Goal: Information Seeking & Learning: Learn about a topic

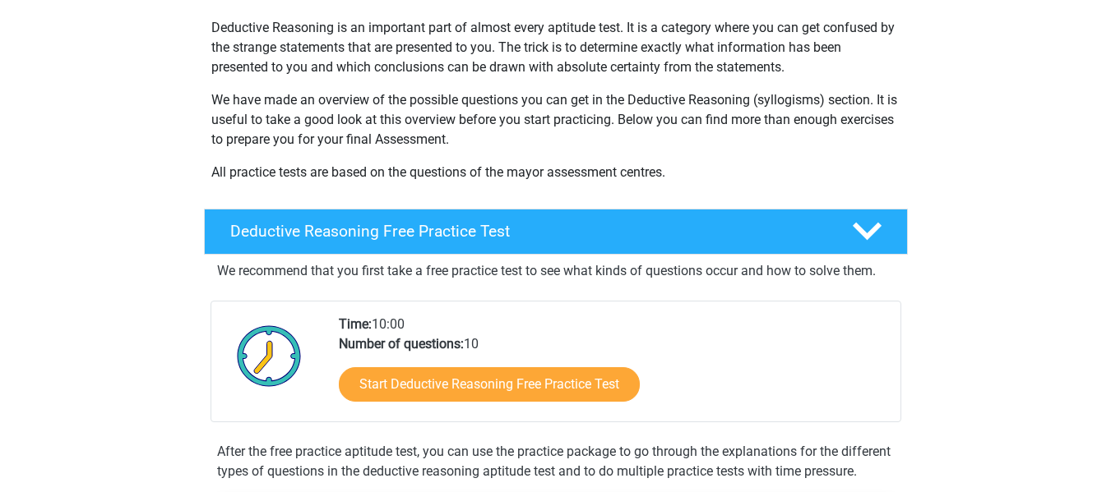
scroll to position [191, 0]
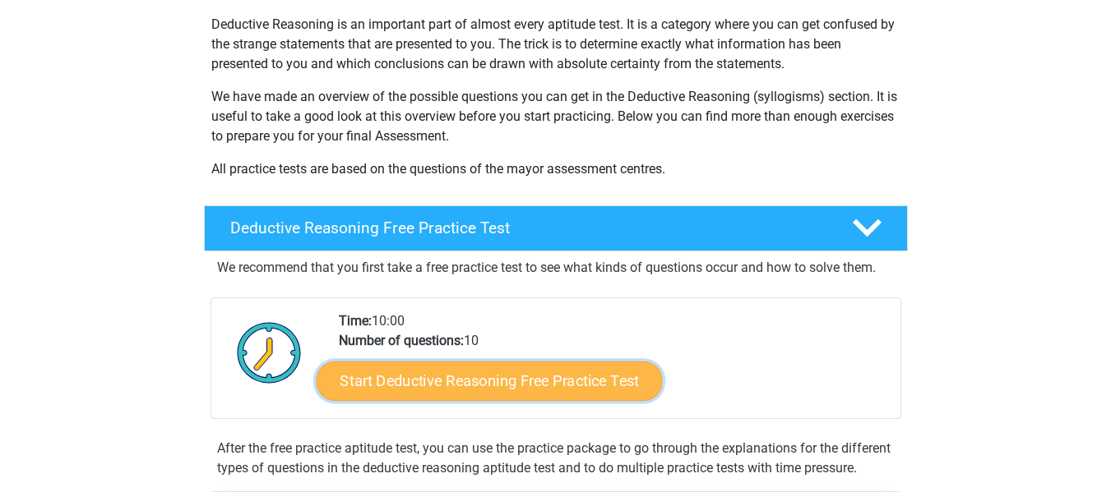
click at [580, 365] on link "Start Deductive Reasoning Free Practice Test" at bounding box center [489, 380] width 346 height 39
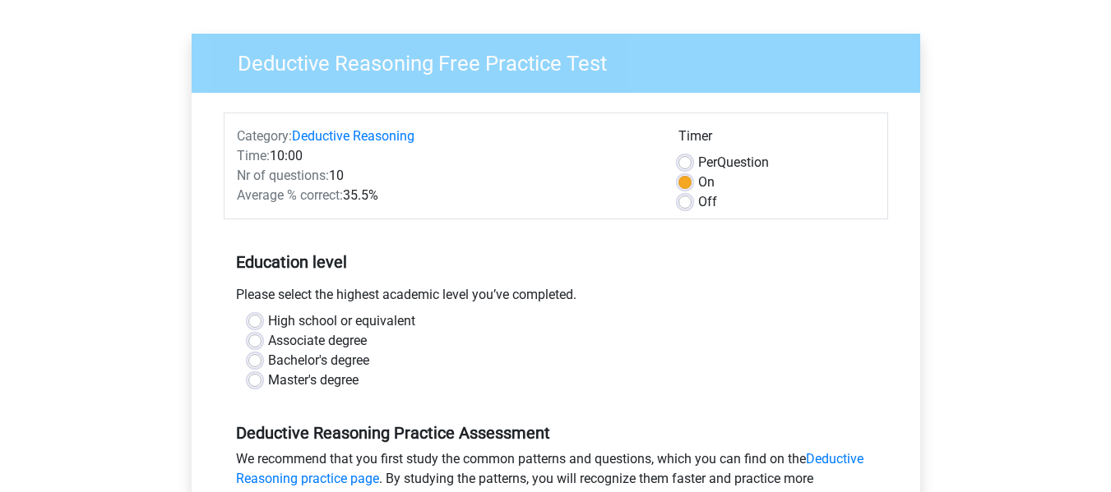
scroll to position [102, 0]
click at [386, 321] on label "High school or equivalent" at bounding box center [341, 321] width 147 height 20
click at [261, 321] on input "High school or equivalent" at bounding box center [254, 319] width 13 height 16
radio input "true"
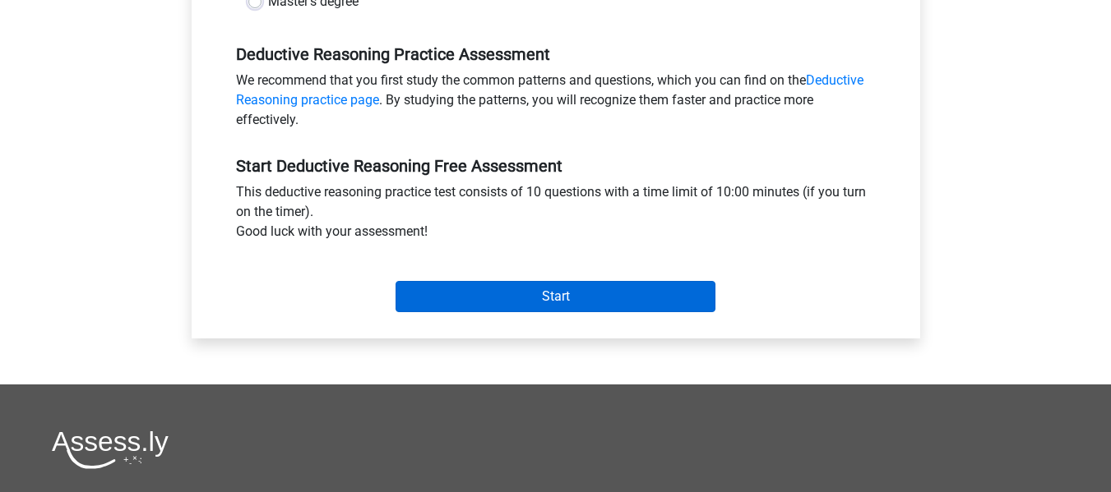
scroll to position [481, 0]
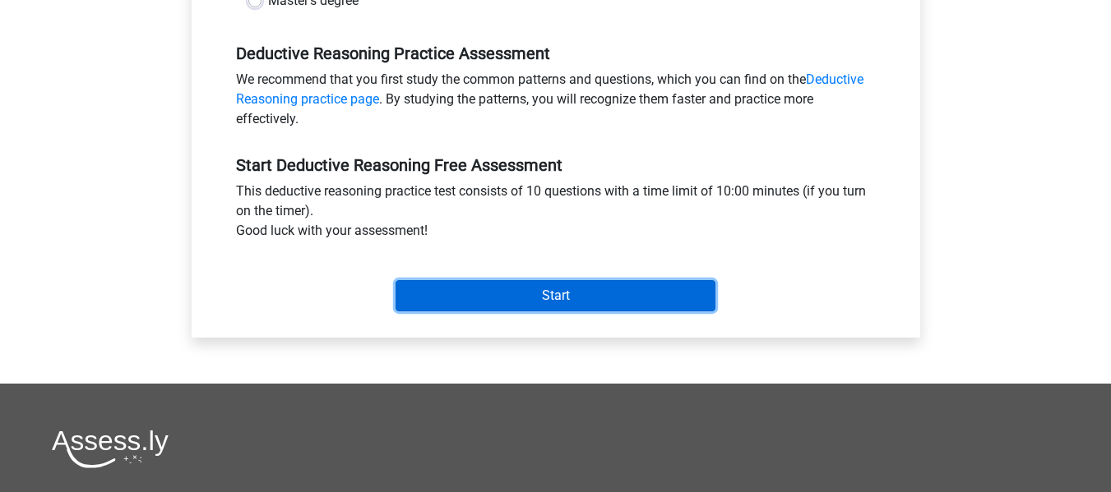
click at [544, 294] on input "Start" at bounding box center [555, 295] width 320 height 31
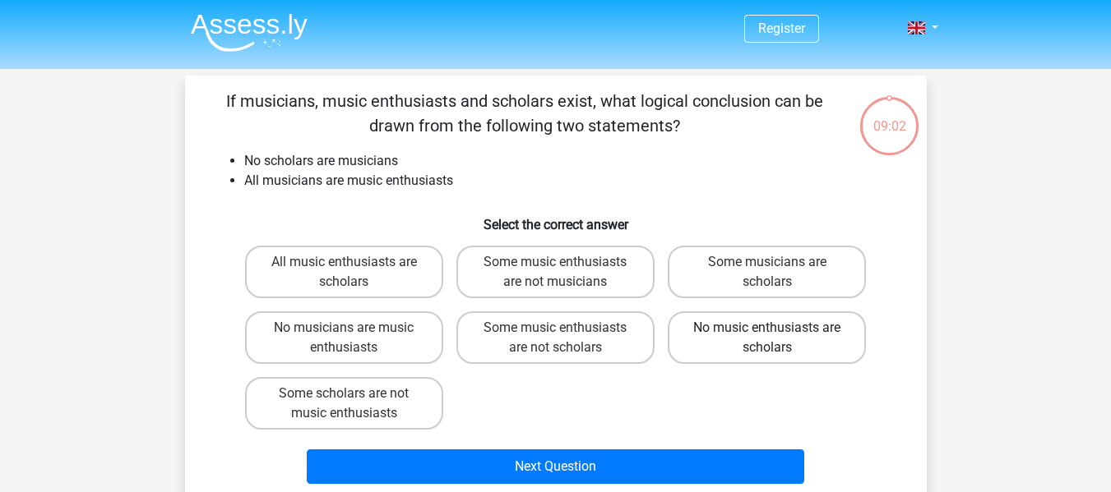
click at [814, 352] on label "No music enthusiasts are scholars" at bounding box center [766, 338] width 198 height 53
click at [778, 339] on input "No music enthusiasts are scholars" at bounding box center [772, 333] width 11 height 11
radio input "true"
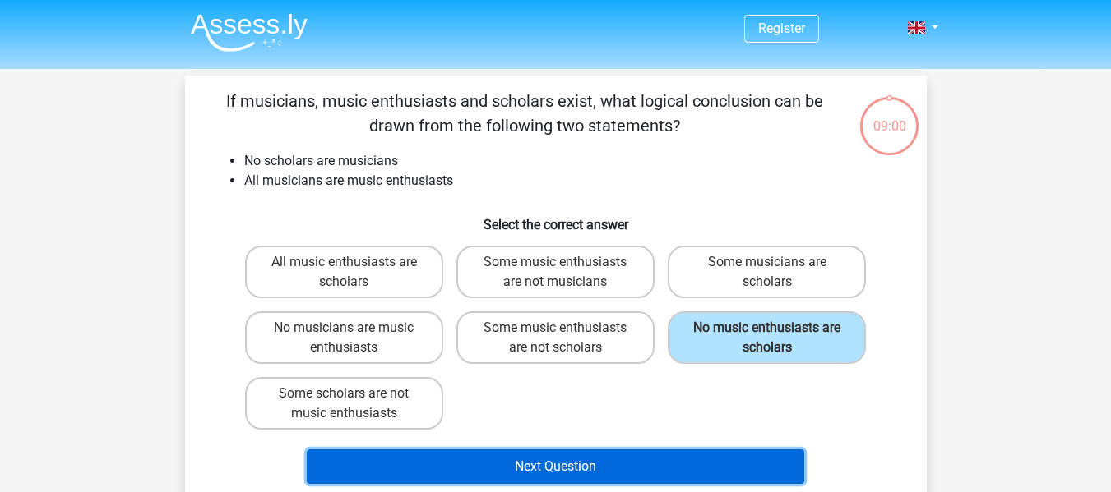
click at [608, 472] on button "Next Question" at bounding box center [555, 467] width 497 height 35
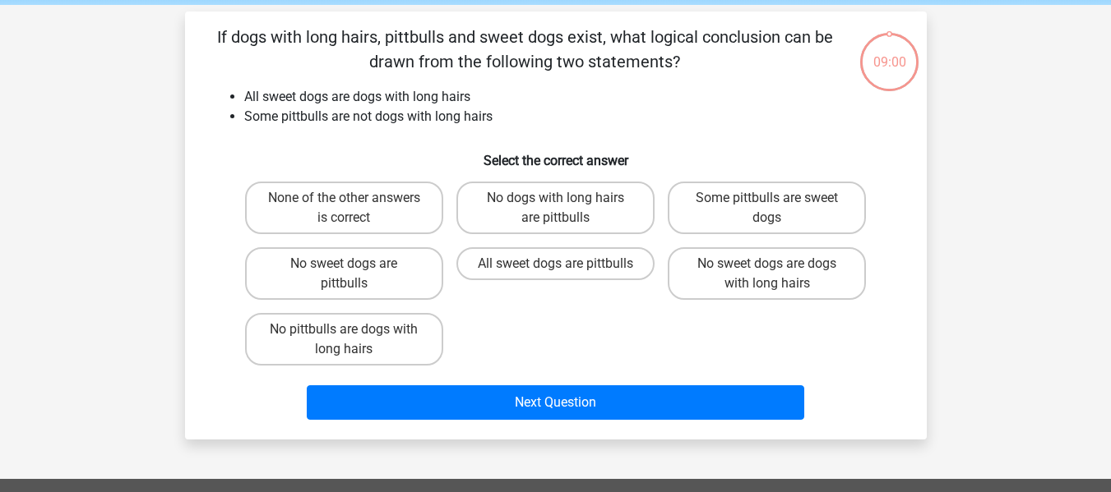
scroll to position [76, 0]
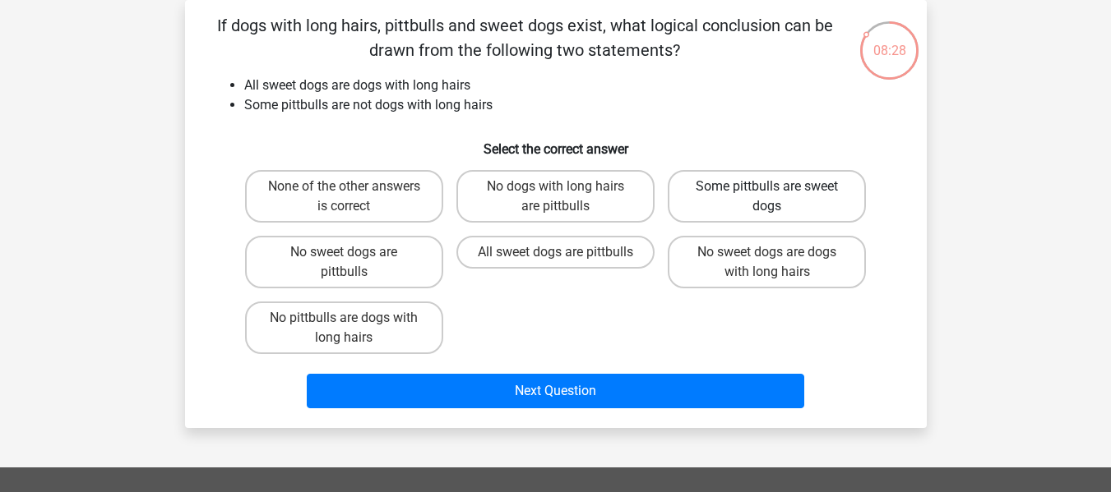
click at [737, 192] on label "Some pittbulls are sweet dogs" at bounding box center [766, 196] width 198 height 53
click at [767, 192] on input "Some pittbulls are sweet dogs" at bounding box center [772, 192] width 11 height 11
radio input "true"
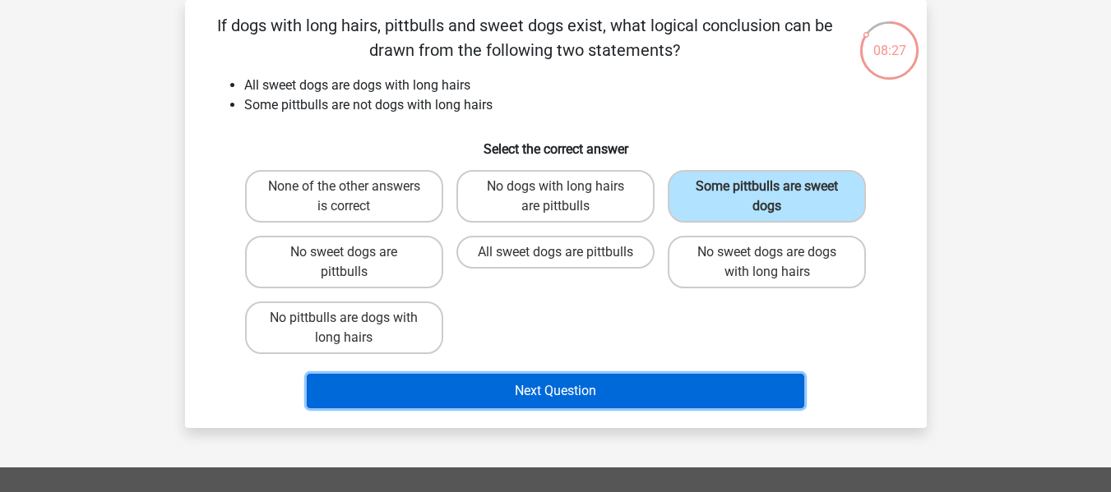
click at [610, 392] on button "Next Question" at bounding box center [555, 391] width 497 height 35
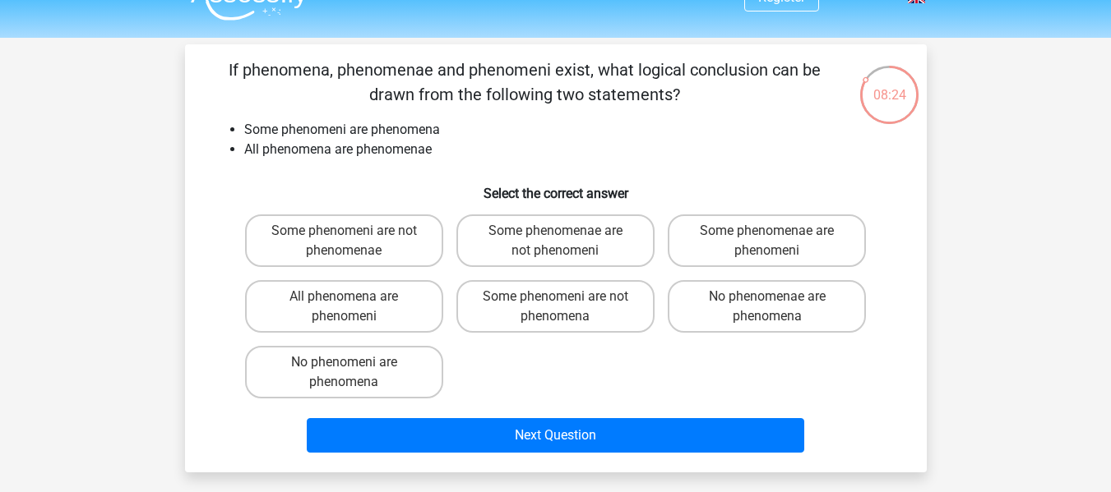
scroll to position [30, 0]
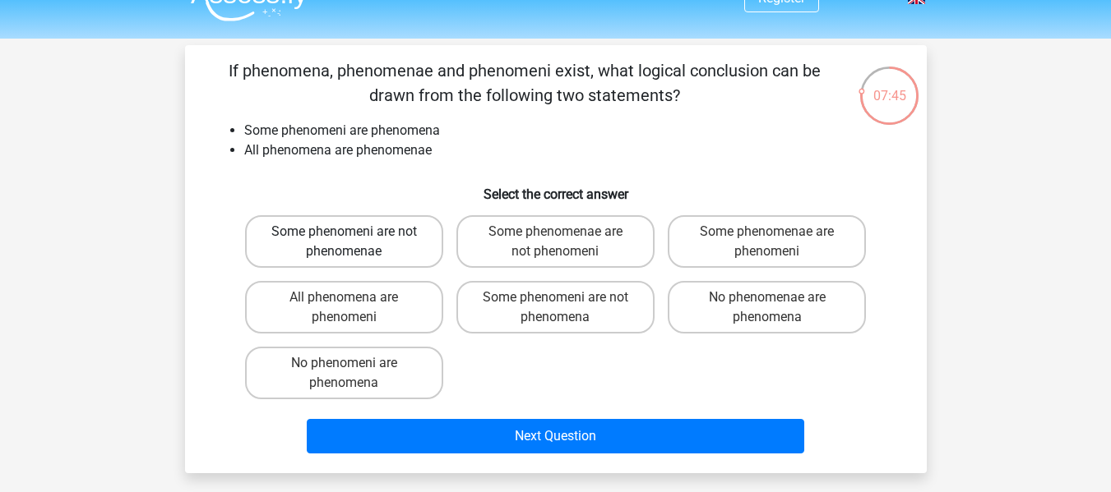
click at [330, 231] on label "Some phenomeni are not phenomenae" at bounding box center [344, 241] width 198 height 53
click at [344, 232] on input "Some phenomeni are not phenomenae" at bounding box center [349, 237] width 11 height 11
radio input "true"
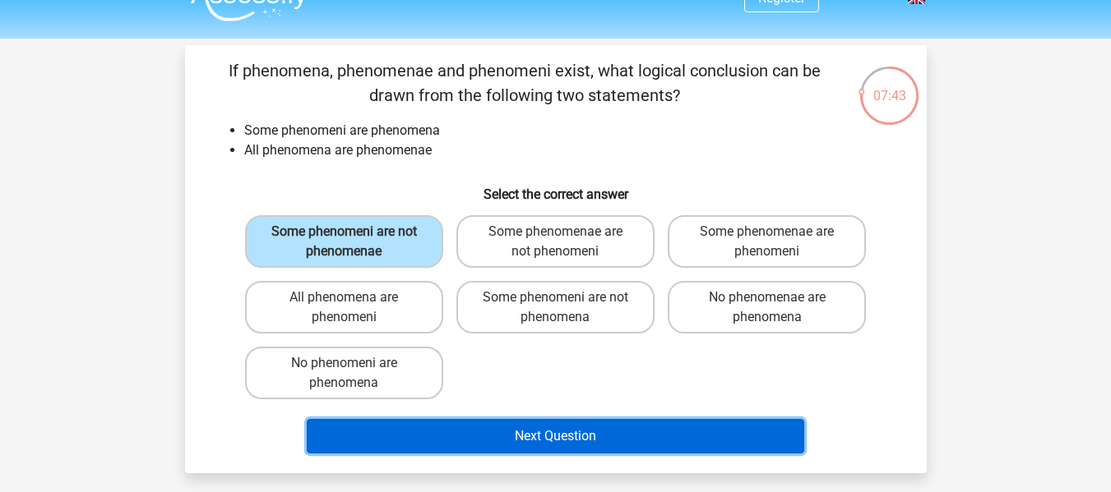
click at [464, 441] on button "Next Question" at bounding box center [555, 436] width 497 height 35
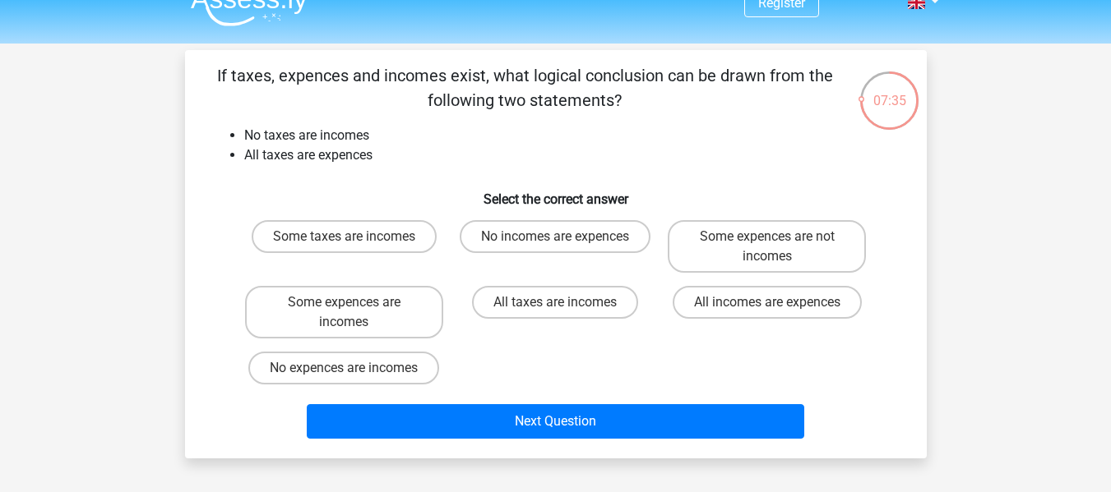
scroll to position [0, 0]
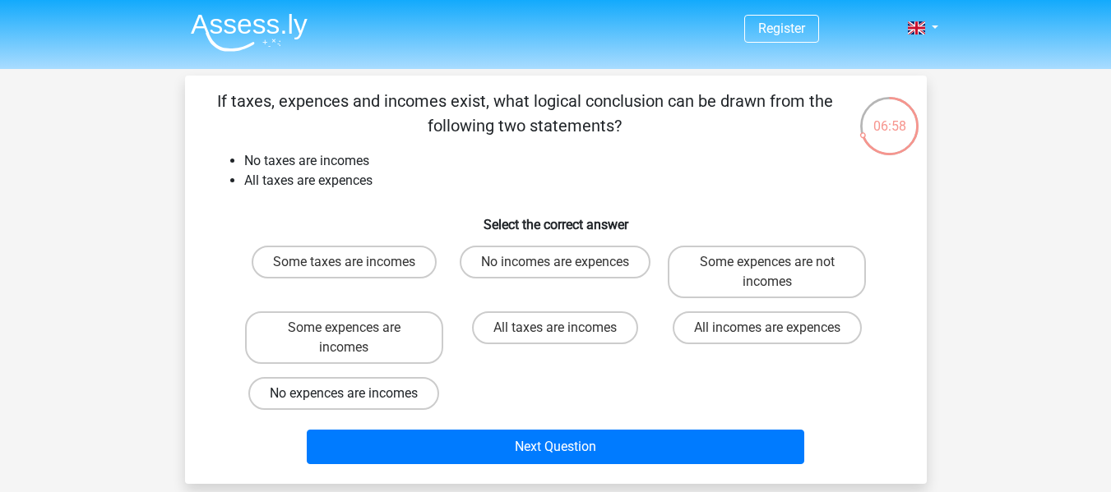
click at [385, 390] on label "No expences are incomes" at bounding box center [343, 393] width 191 height 33
click at [354, 394] on input "No expences are incomes" at bounding box center [349, 399] width 11 height 11
radio input "true"
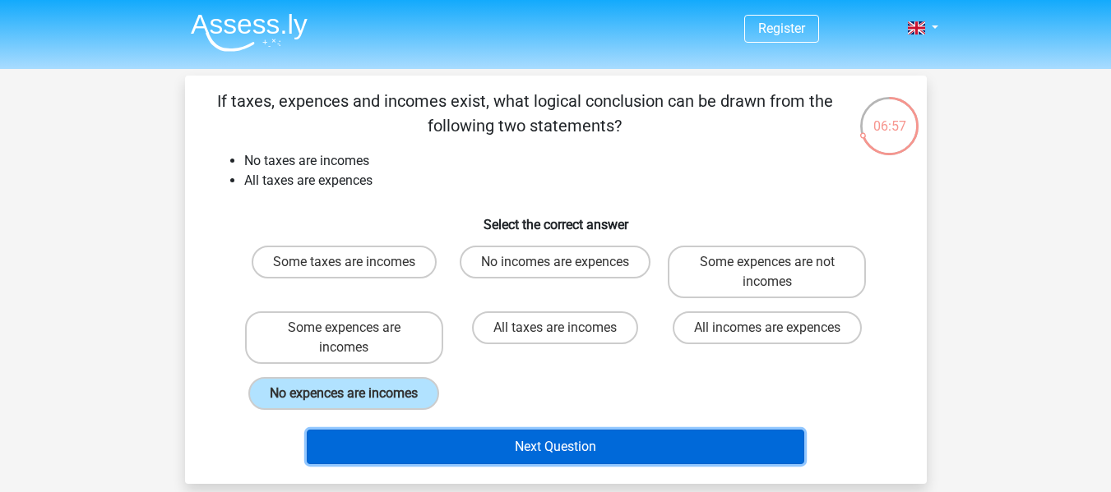
click at [413, 435] on button "Next Question" at bounding box center [555, 447] width 497 height 35
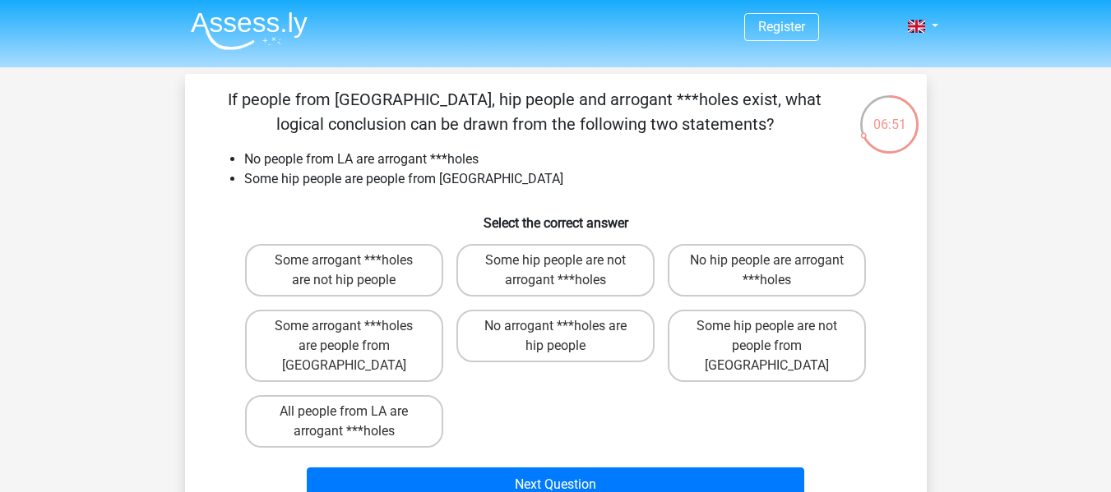
scroll to position [2, 0]
click at [566, 287] on label "Some hip people are not arrogant ***holes" at bounding box center [555, 269] width 198 height 53
click at [566, 270] on input "Some hip people are not arrogant ***holes" at bounding box center [560, 265] width 11 height 11
radio input "true"
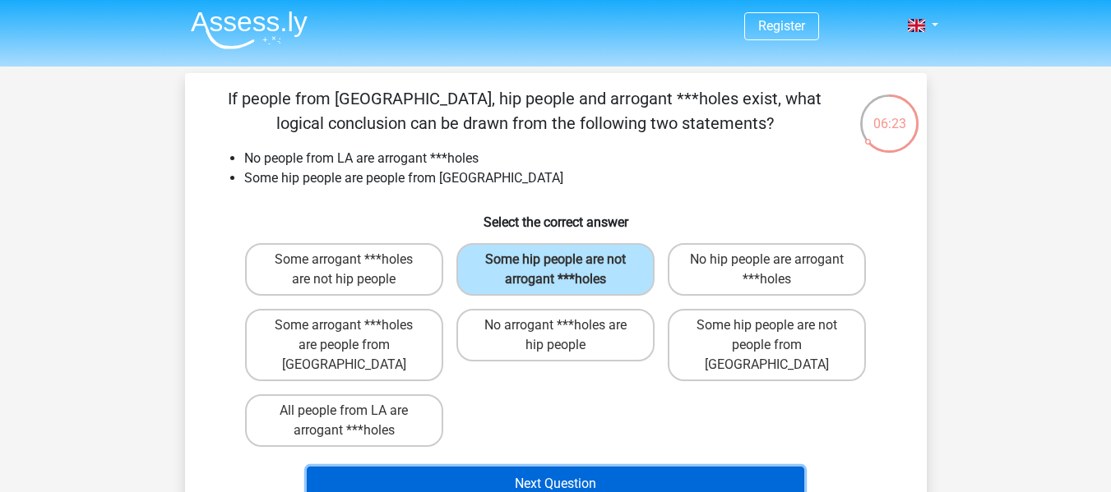
click at [529, 467] on button "Next Question" at bounding box center [555, 484] width 497 height 35
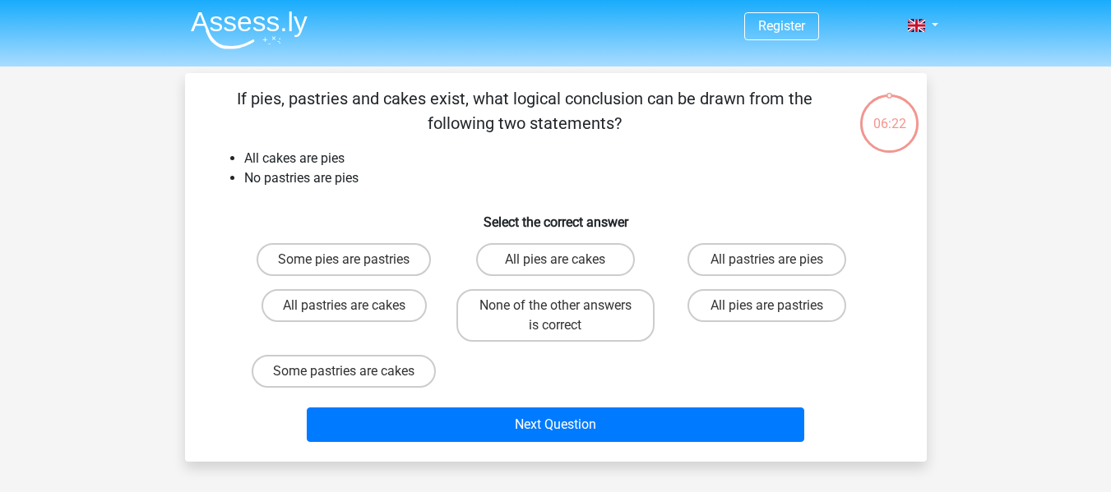
scroll to position [76, 0]
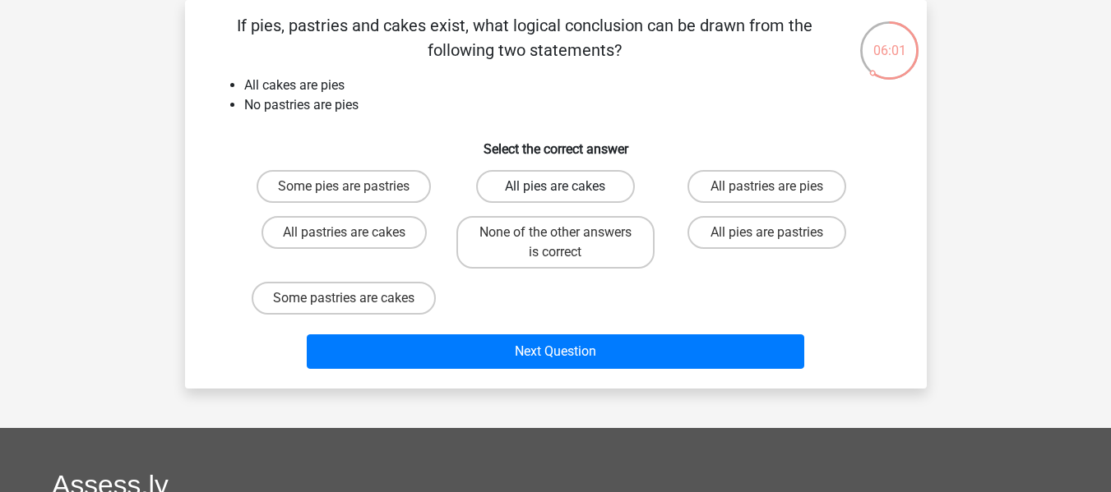
click at [547, 192] on label "All pies are cakes" at bounding box center [555, 186] width 159 height 33
click at [555, 192] on input "All pies are cakes" at bounding box center [560, 192] width 11 height 11
radio input "true"
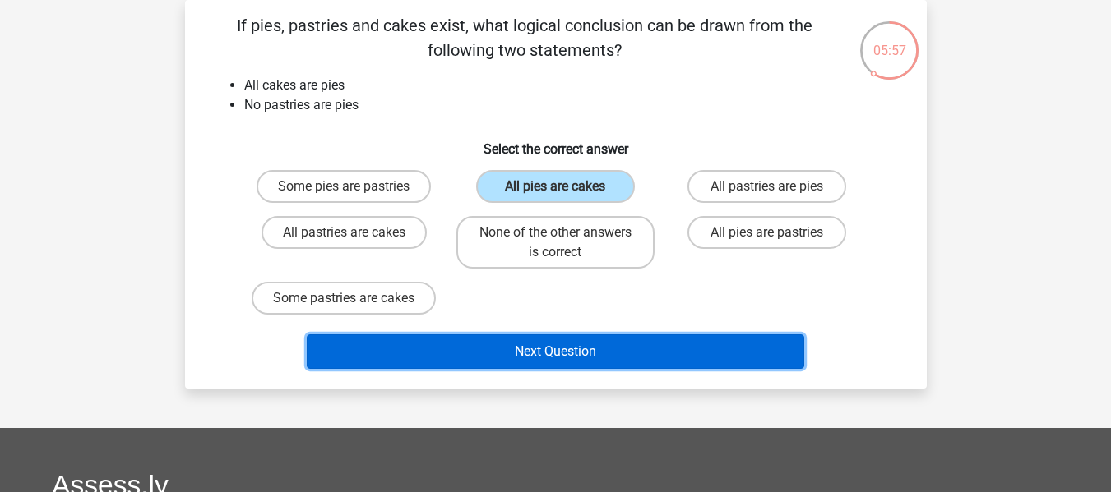
click at [515, 347] on button "Next Question" at bounding box center [555, 352] width 497 height 35
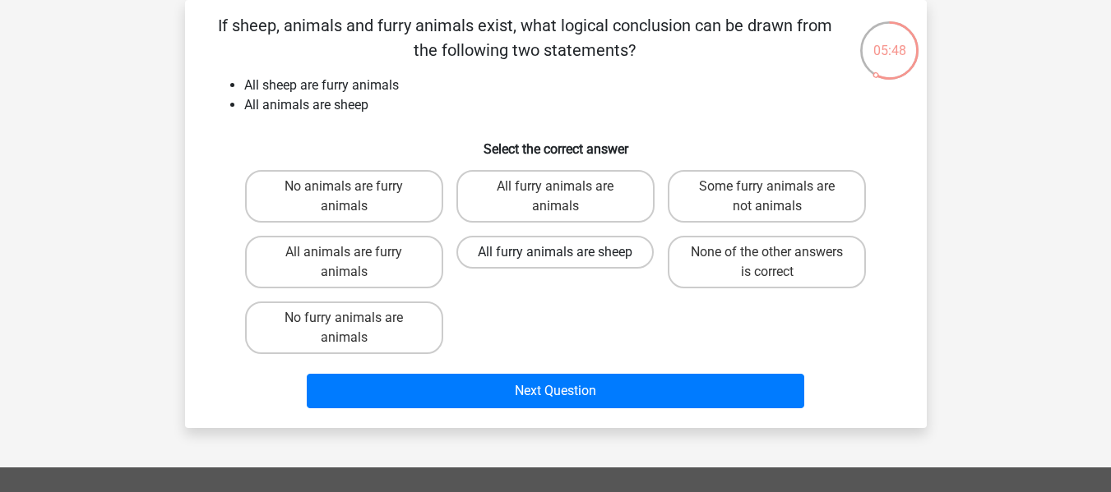
click at [606, 249] on label "All furry animals are sheep" at bounding box center [554, 252] width 197 height 33
click at [566, 252] on input "All furry animals are sheep" at bounding box center [560, 257] width 11 height 11
radio input "true"
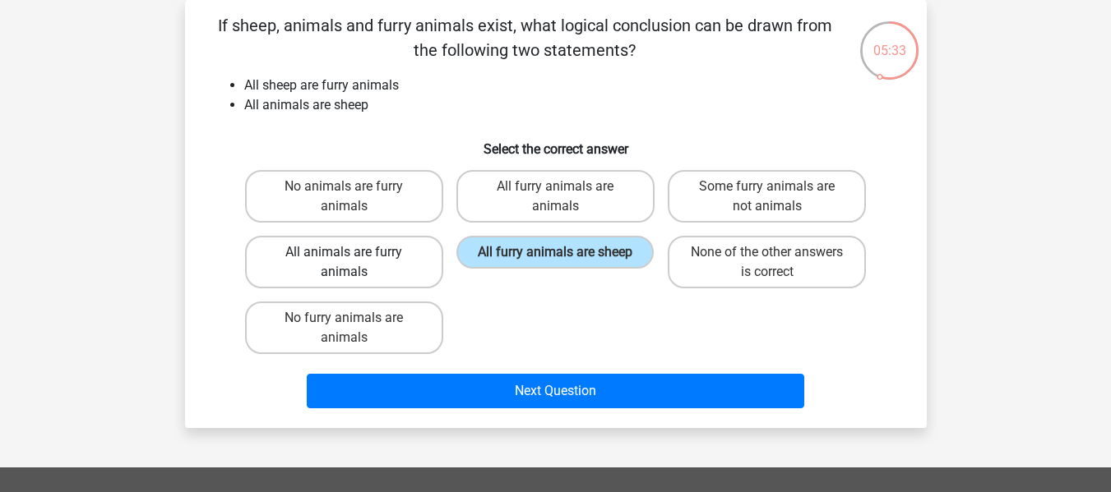
click at [377, 262] on label "All animals are furry animals" at bounding box center [344, 262] width 198 height 53
click at [354, 262] on input "All animals are furry animals" at bounding box center [349, 257] width 11 height 11
radio input "true"
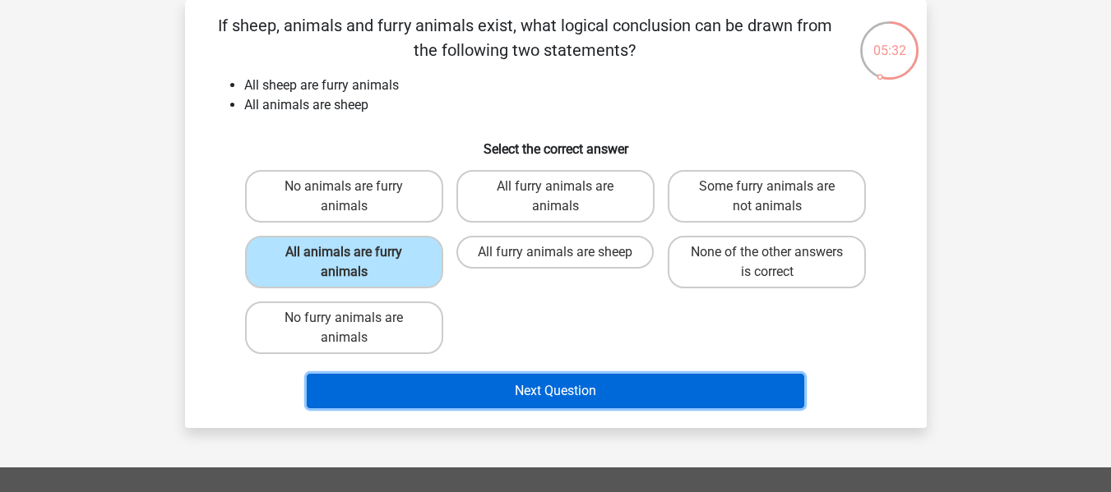
click at [454, 385] on button "Next Question" at bounding box center [555, 391] width 497 height 35
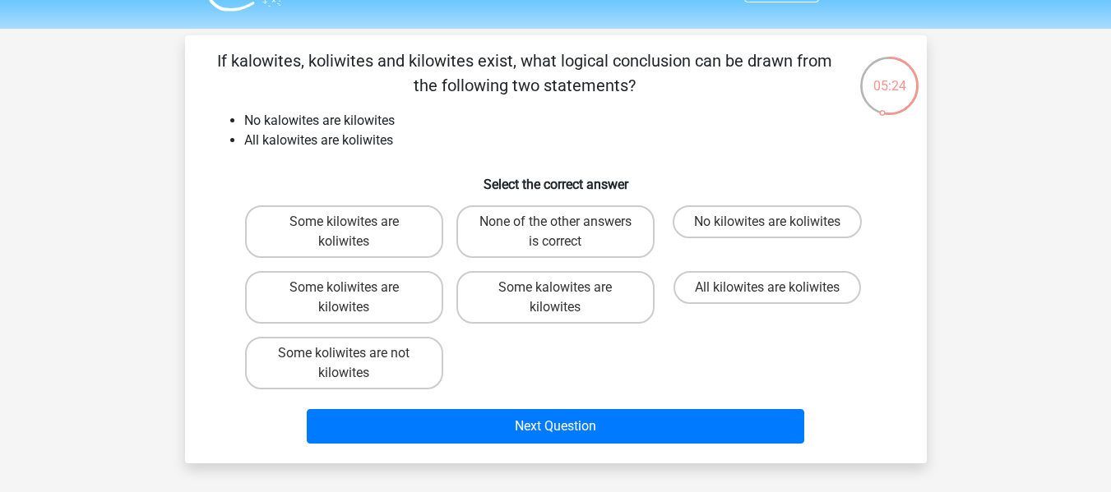
scroll to position [41, 0]
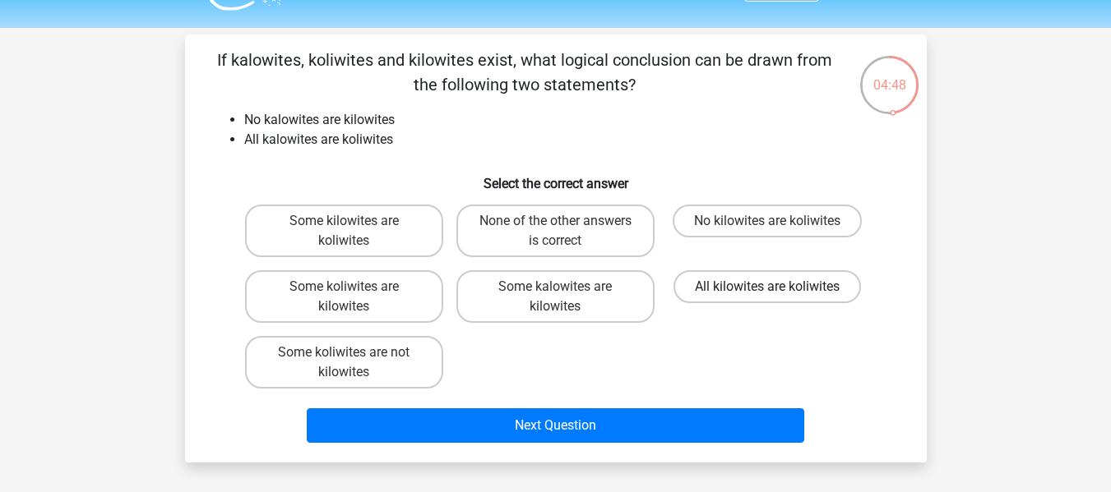
click at [782, 293] on label "All kilowites are koliwites" at bounding box center [766, 286] width 187 height 33
click at [778, 293] on input "All kilowites are koliwites" at bounding box center [772, 292] width 11 height 11
radio input "true"
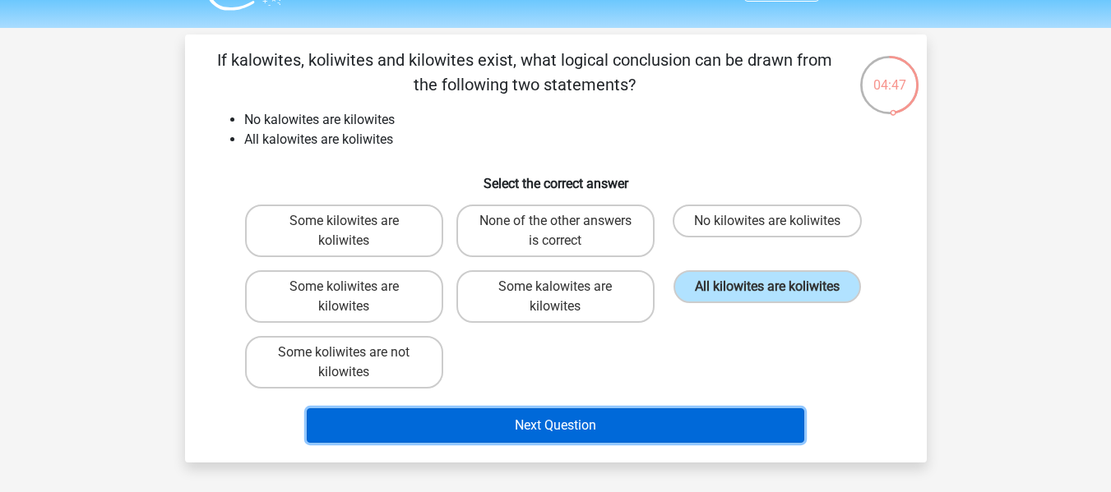
click at [699, 428] on button "Next Question" at bounding box center [555, 426] width 497 height 35
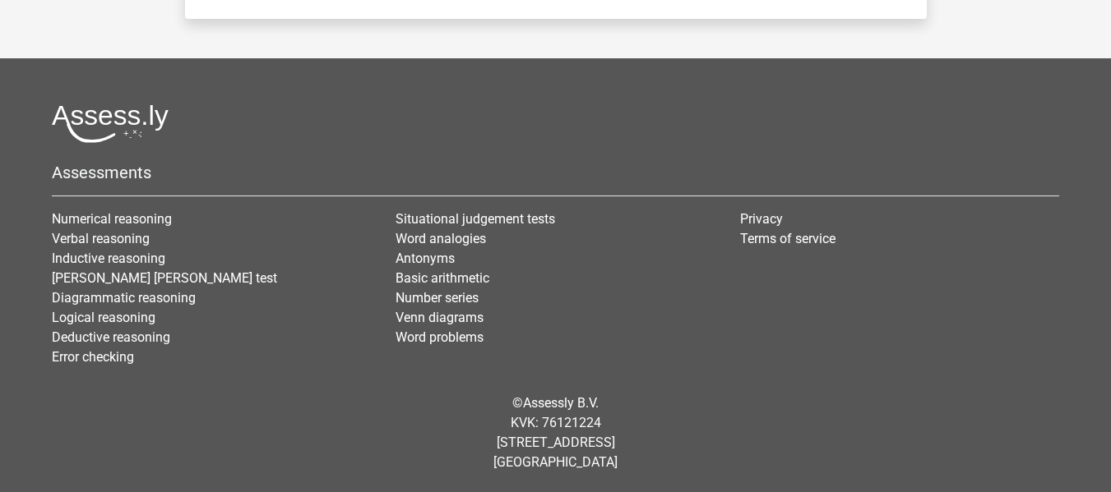
scroll to position [0, 0]
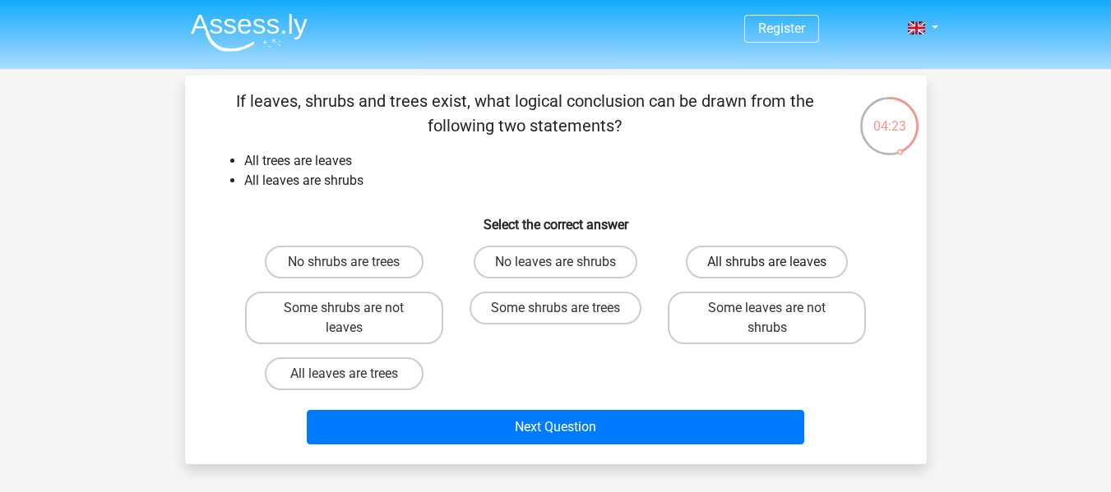
click at [789, 259] on label "All shrubs are leaves" at bounding box center [767, 262] width 162 height 33
click at [778, 262] on input "All shrubs are leaves" at bounding box center [772, 267] width 11 height 11
radio input "true"
click at [393, 367] on label "All leaves are trees" at bounding box center [344, 374] width 159 height 33
click at [354, 374] on input "All leaves are trees" at bounding box center [349, 379] width 11 height 11
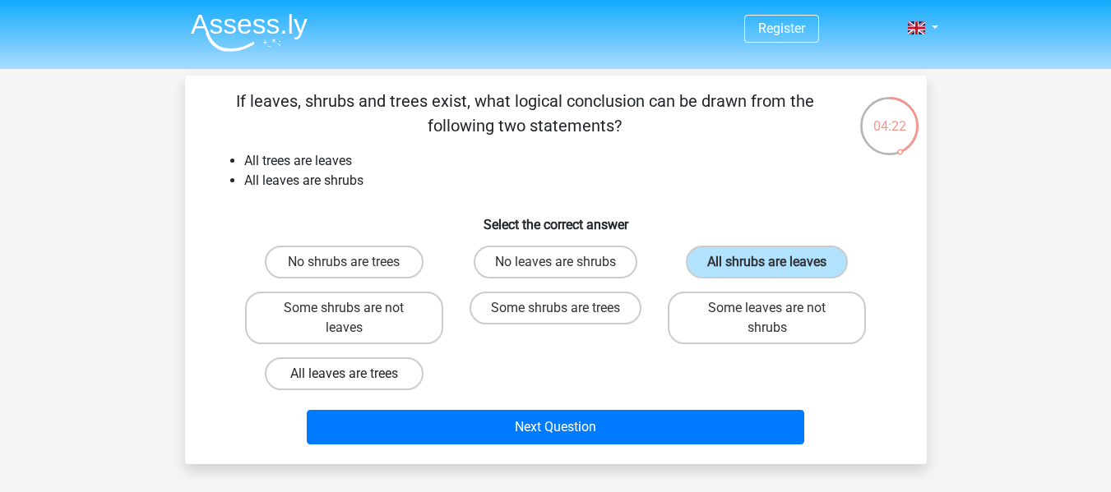
radio input "true"
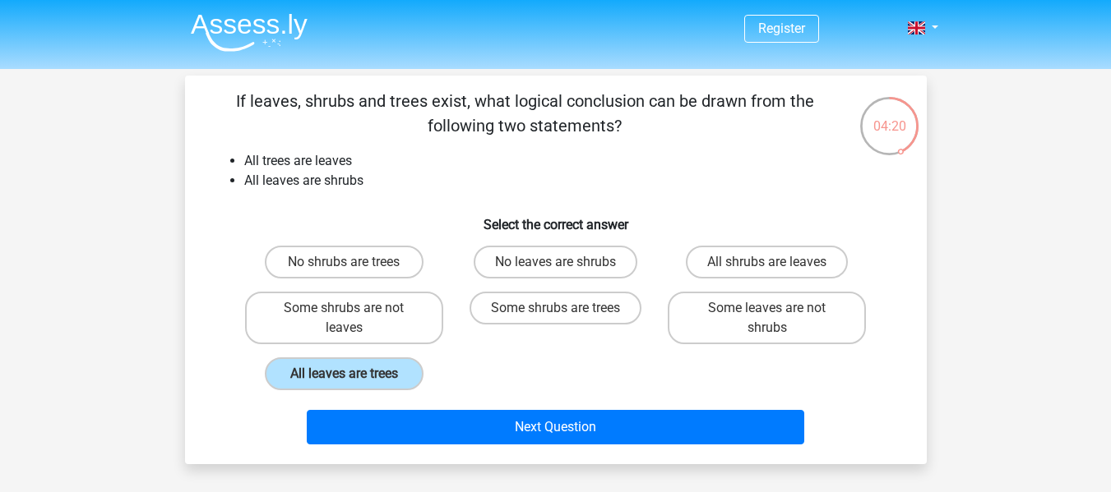
click at [662, 365] on div "No shrubs are trees No leaves are shrubs All shrubs are leaves Some shrubs are …" at bounding box center [555, 318] width 635 height 158
click at [811, 262] on label "All shrubs are leaves" at bounding box center [767, 262] width 162 height 33
click at [778, 262] on input "All shrubs are leaves" at bounding box center [772, 267] width 11 height 11
radio input "true"
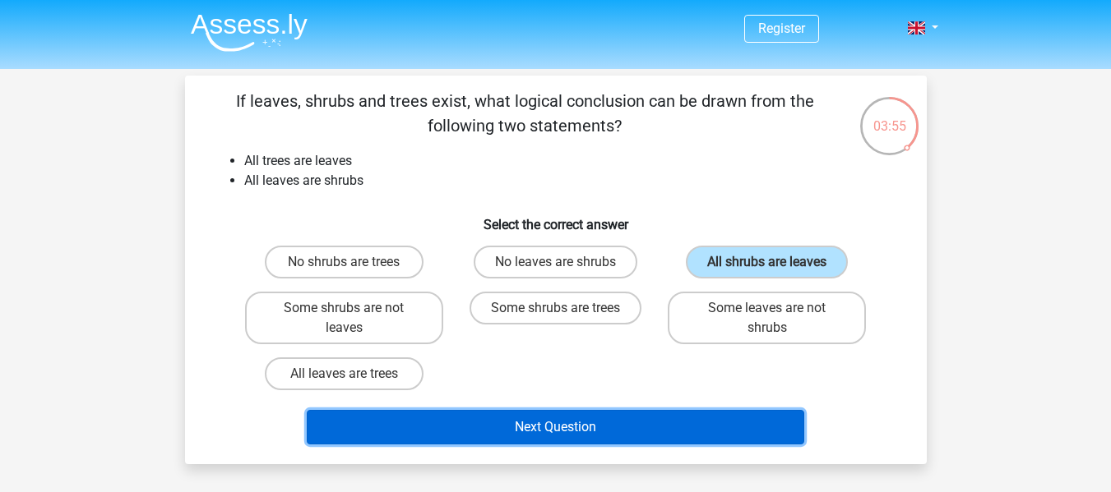
click at [587, 427] on button "Next Question" at bounding box center [555, 427] width 497 height 35
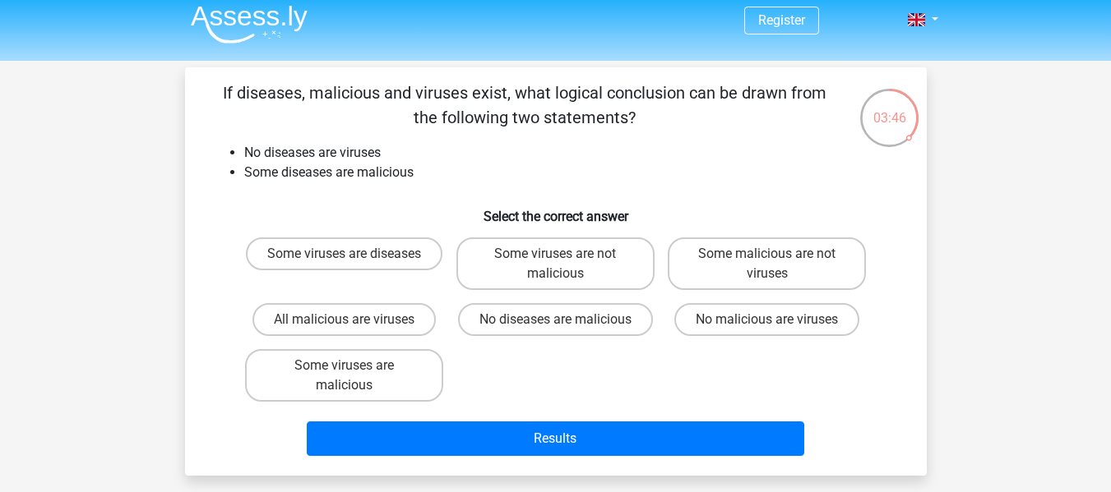
scroll to position [7, 0]
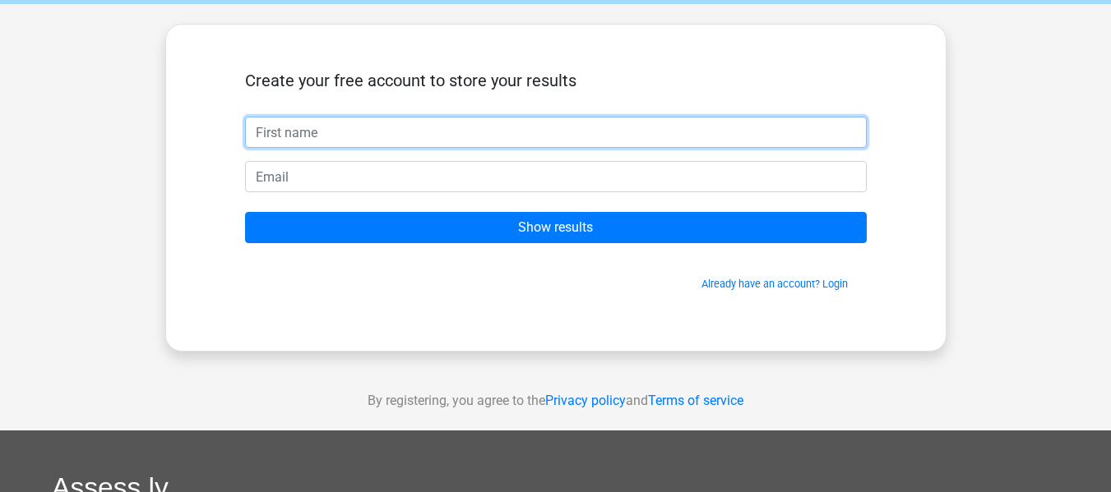
scroll to position [60, 0]
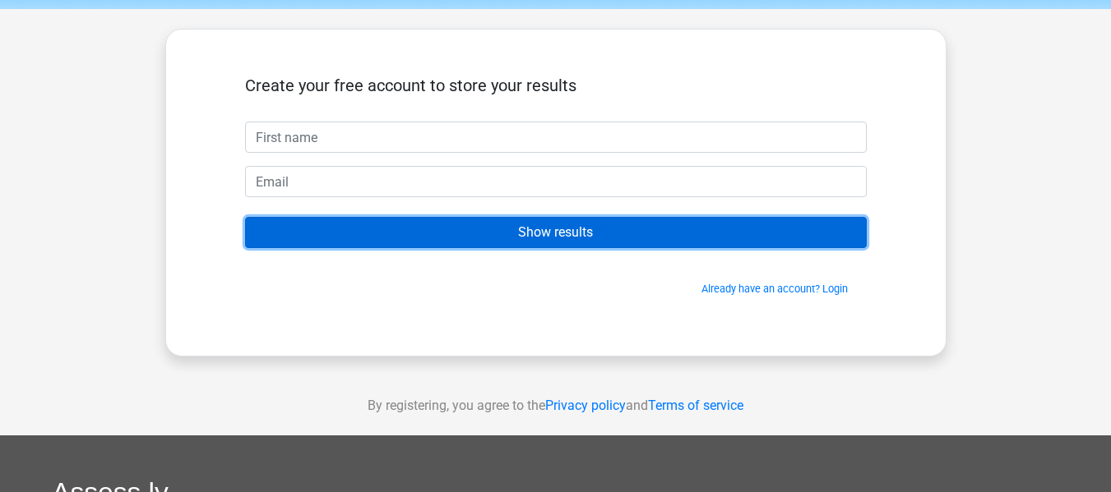
click at [619, 222] on input "Show results" at bounding box center [555, 232] width 621 height 31
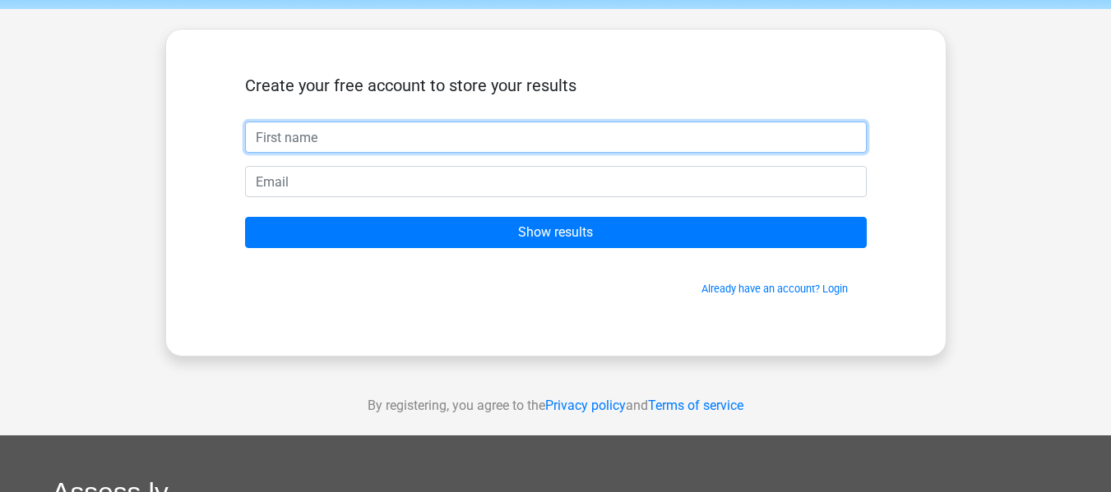
click at [555, 127] on input "text" at bounding box center [555, 137] width 621 height 31
type input "Seige"
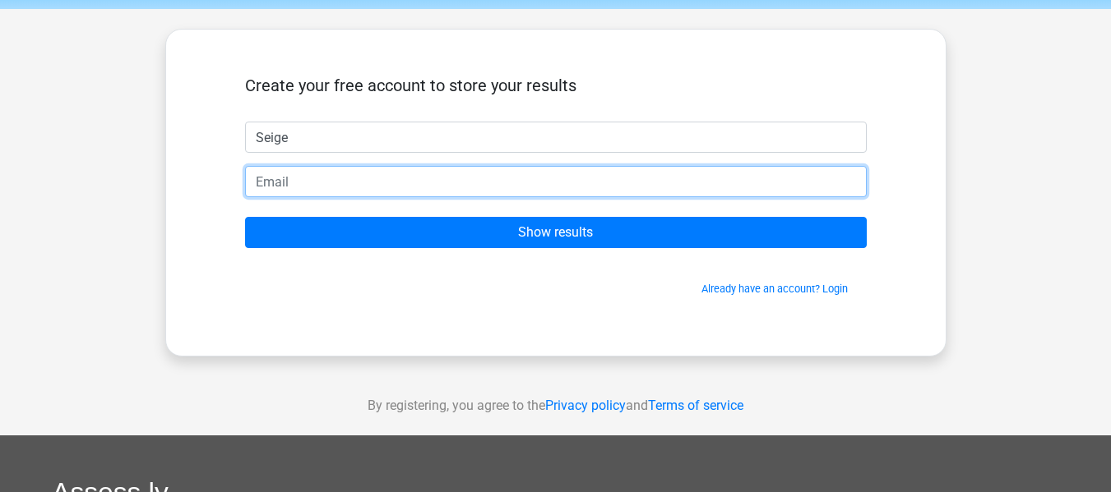
click at [379, 185] on input "email" at bounding box center [555, 181] width 621 height 31
type input "seigetopam@gmail.com"
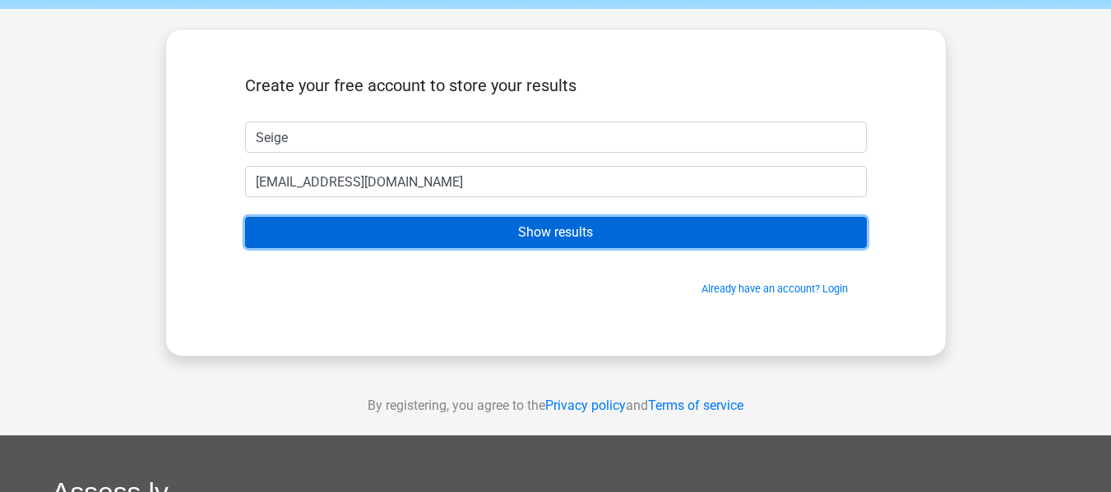
click at [424, 223] on input "Show results" at bounding box center [555, 232] width 621 height 31
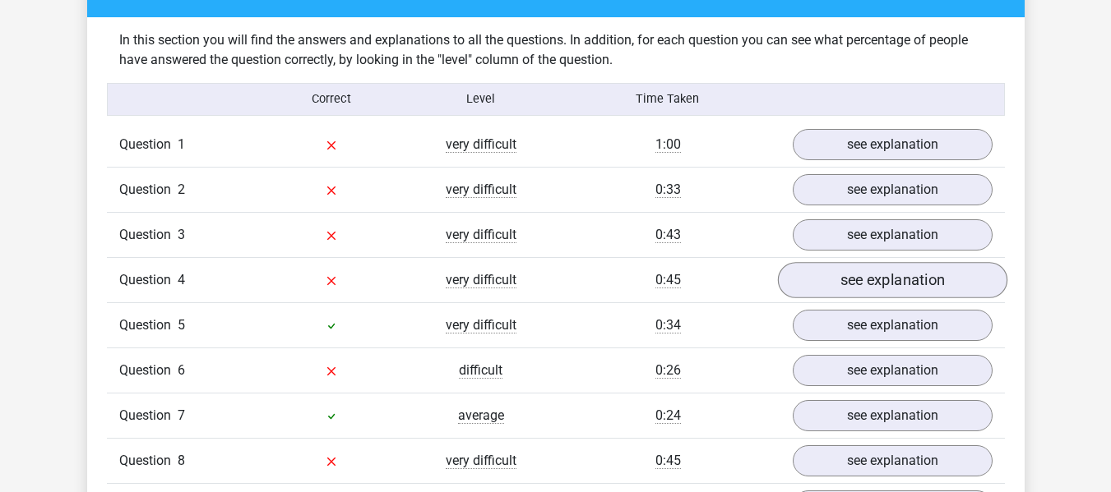
scroll to position [1259, 0]
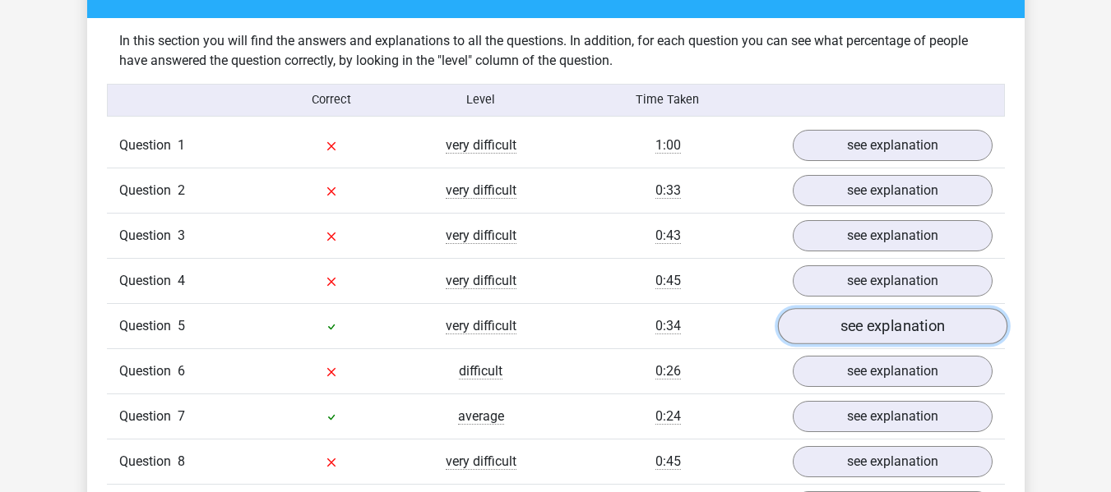
click at [825, 323] on link "see explanation" at bounding box center [891, 326] width 229 height 36
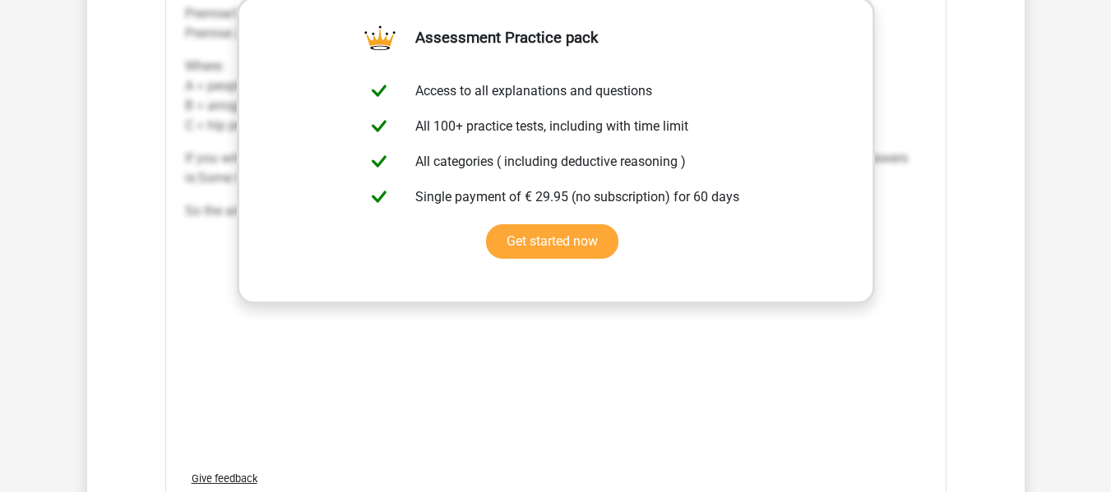
scroll to position [1979, 0]
click at [894, 326] on div "The premises can be displayed as follows: Premise1: No A are B Premise 2: Some …" at bounding box center [555, 210] width 741 height 493
click at [755, 419] on div "The premises can be displayed as follows: Premise1: No A are B Premise 2: Some …" at bounding box center [555, 210] width 741 height 493
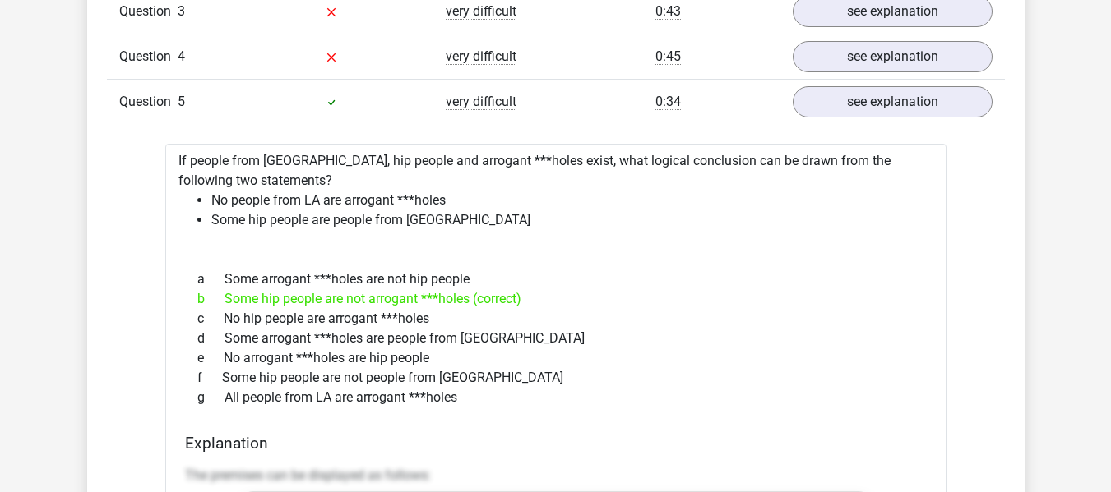
scroll to position [1342, 0]
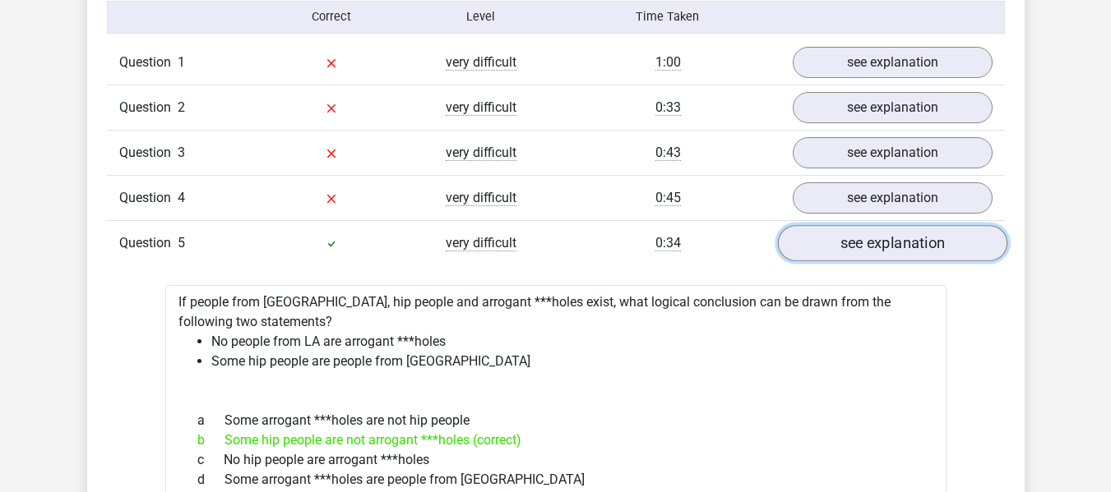
click at [879, 249] on link "see explanation" at bounding box center [891, 243] width 229 height 36
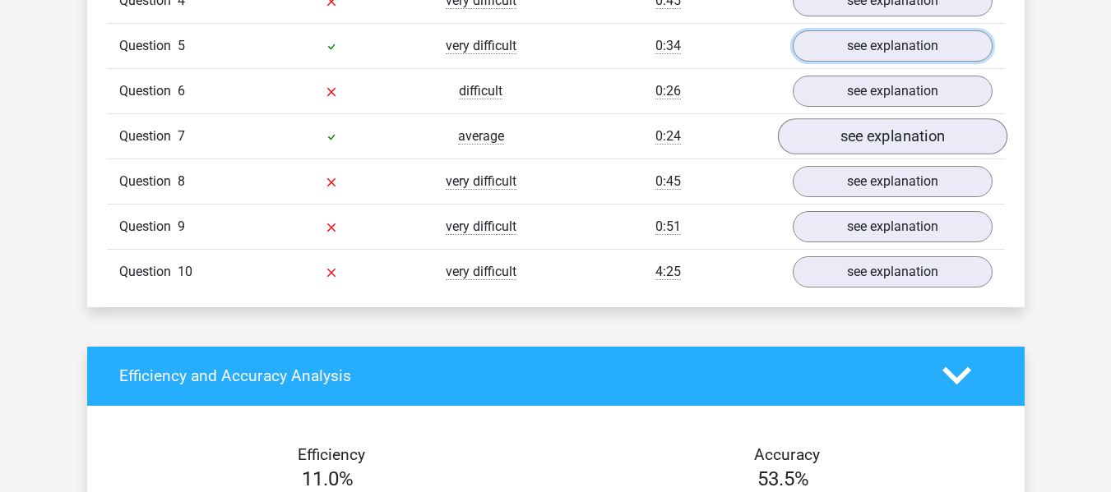
scroll to position [1545, 0]
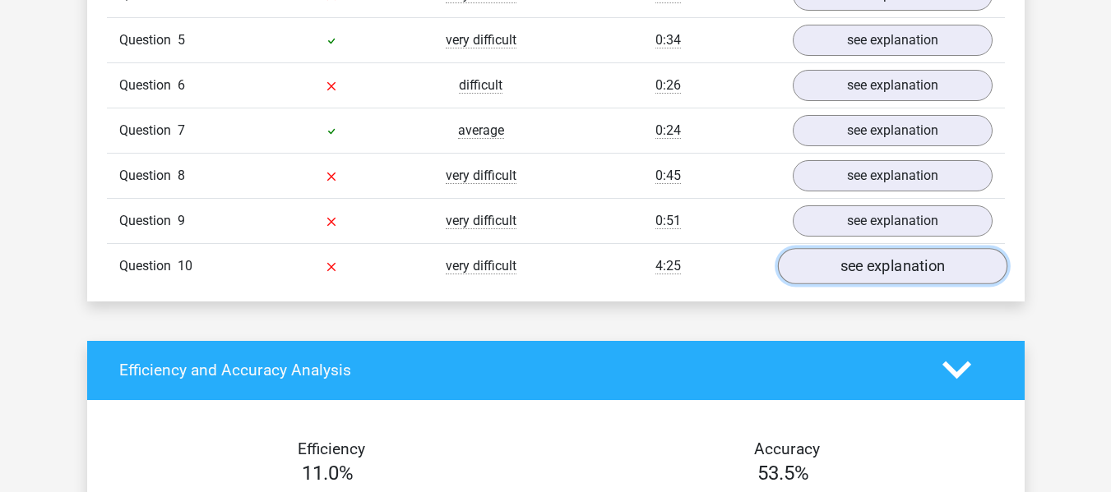
click at [879, 271] on link "see explanation" at bounding box center [891, 266] width 229 height 36
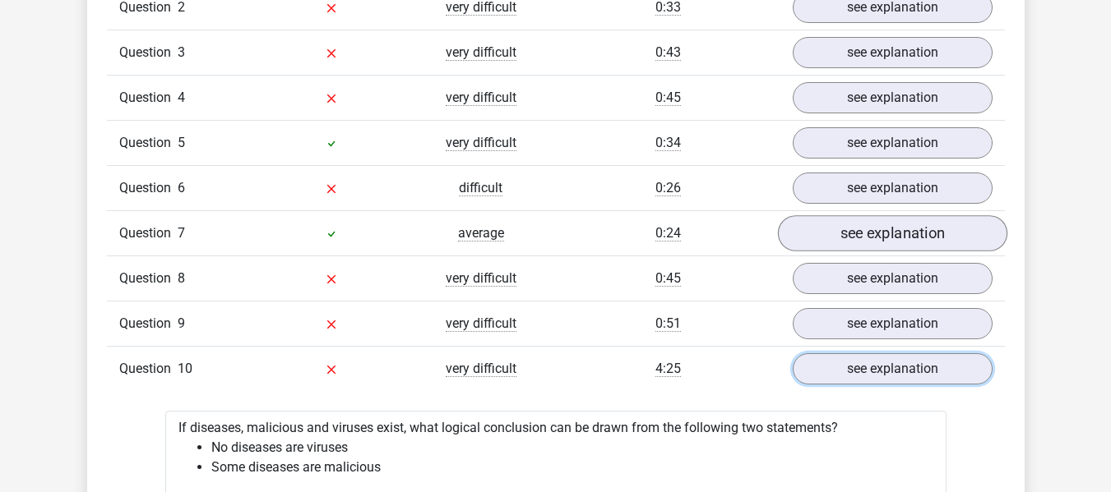
scroll to position [1442, 0]
click at [905, 78] on div "Question 4 very difficult 0:45 see explanation" at bounding box center [556, 98] width 898 height 45
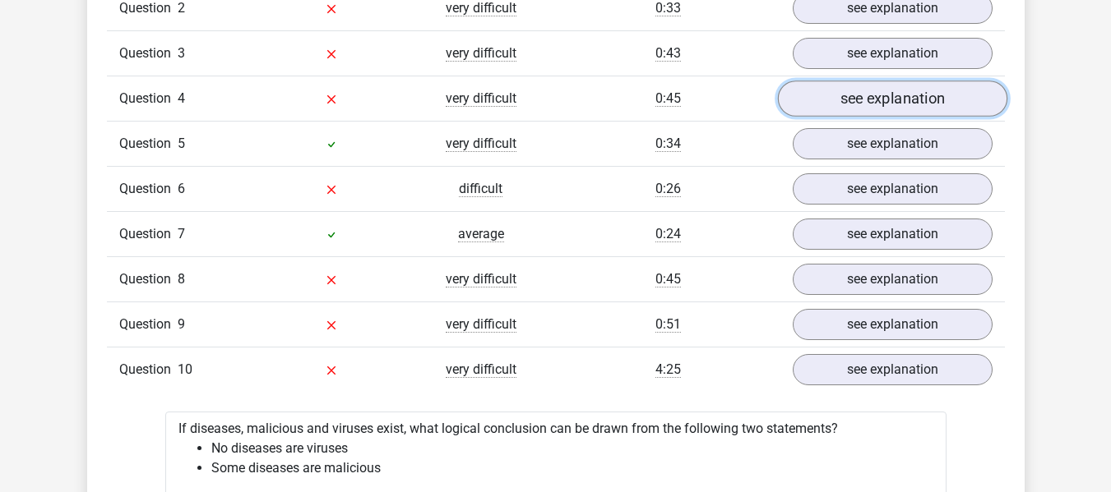
click at [903, 94] on link "see explanation" at bounding box center [891, 99] width 229 height 36
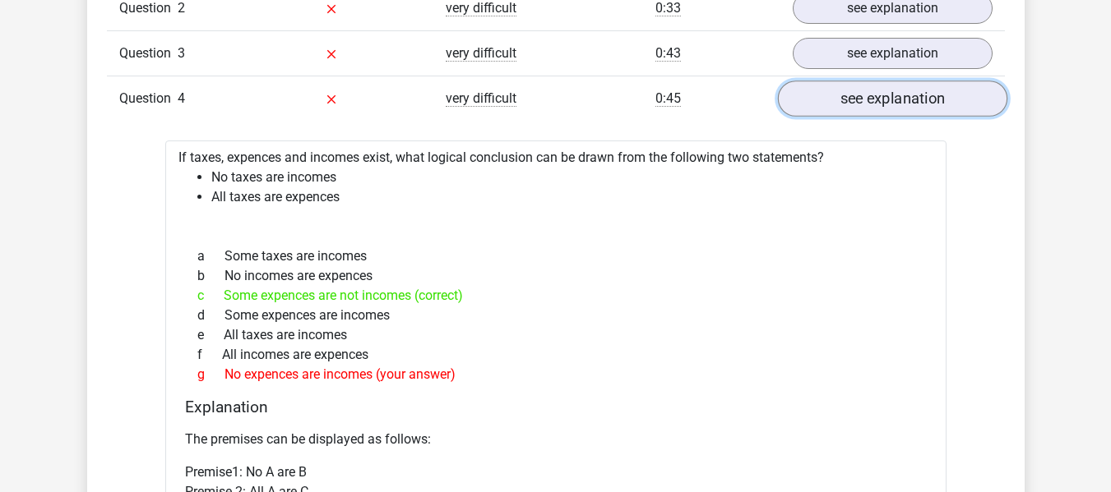
click at [903, 94] on link "see explanation" at bounding box center [891, 99] width 229 height 36
